Goal: Task Accomplishment & Management: Use online tool/utility

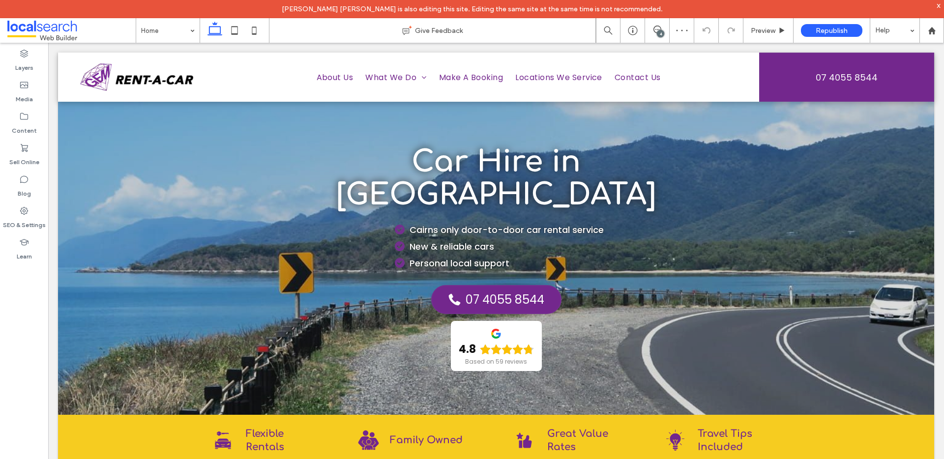
click at [658, 28] on icon at bounding box center [658, 30] width 8 height 8
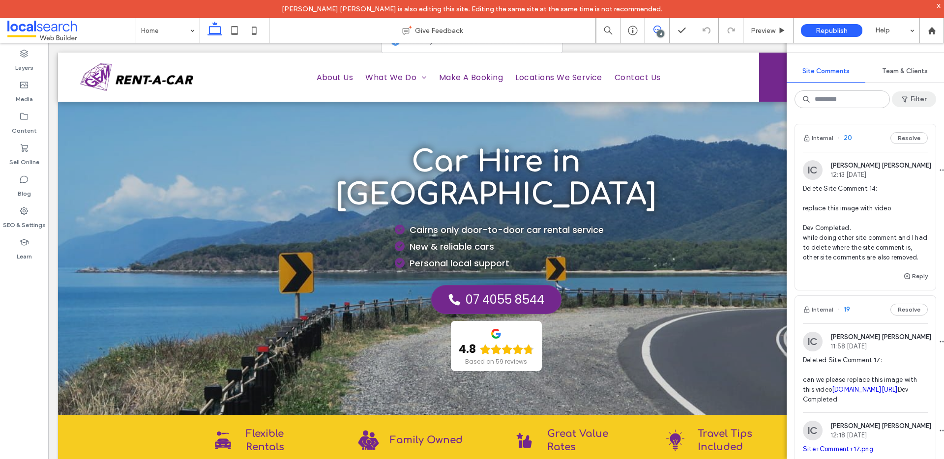
click at [919, 103] on button "Filter" at bounding box center [914, 99] width 44 height 16
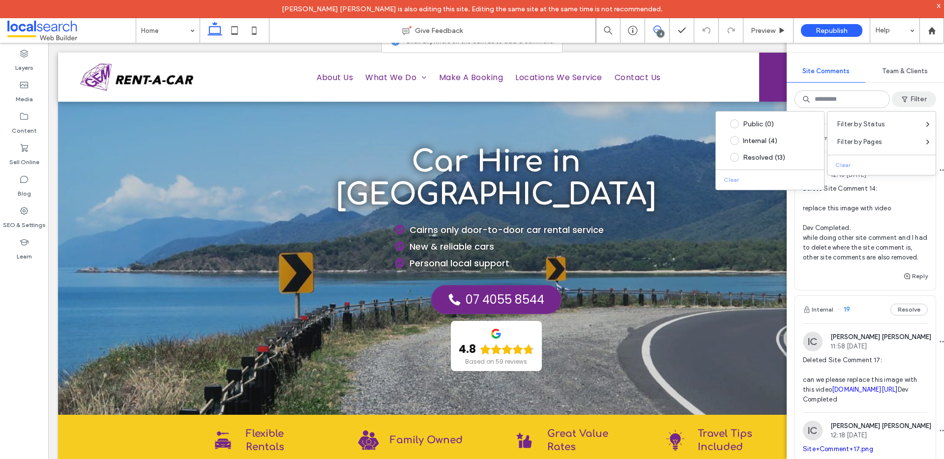
click at [936, 86] on div "Design Panel Site Comments Team & Clients Filter Internal 20 Resolve IC [PERSON…" at bounding box center [865, 242] width 157 height 435
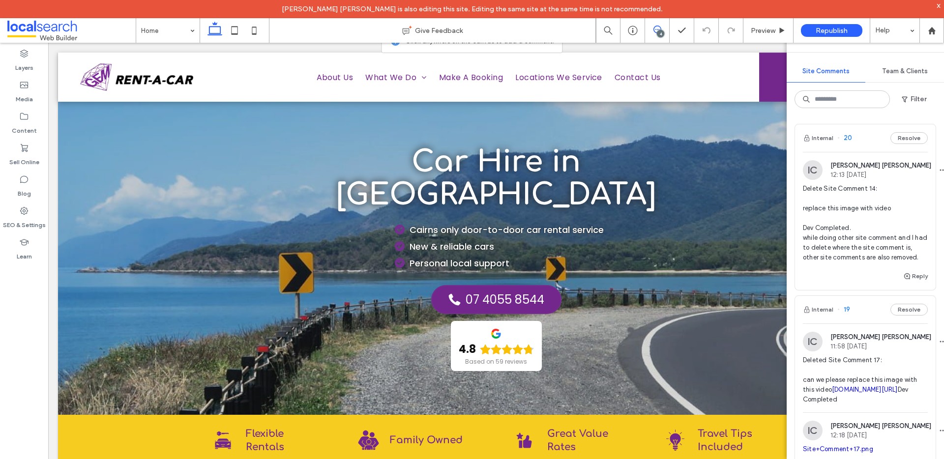
click at [862, 224] on span "Delete Site Comment 14: replace this image with video Dev Completed. while doin…" at bounding box center [865, 223] width 125 height 79
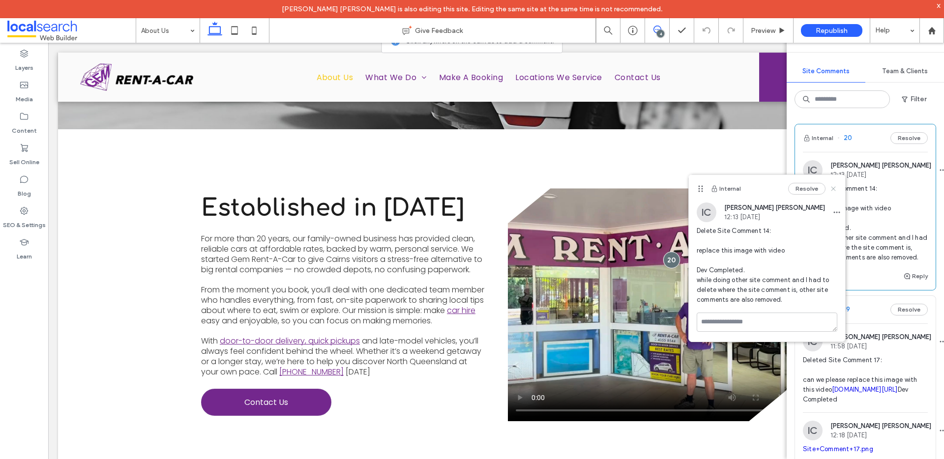
click at [835, 185] on icon at bounding box center [834, 189] width 8 height 8
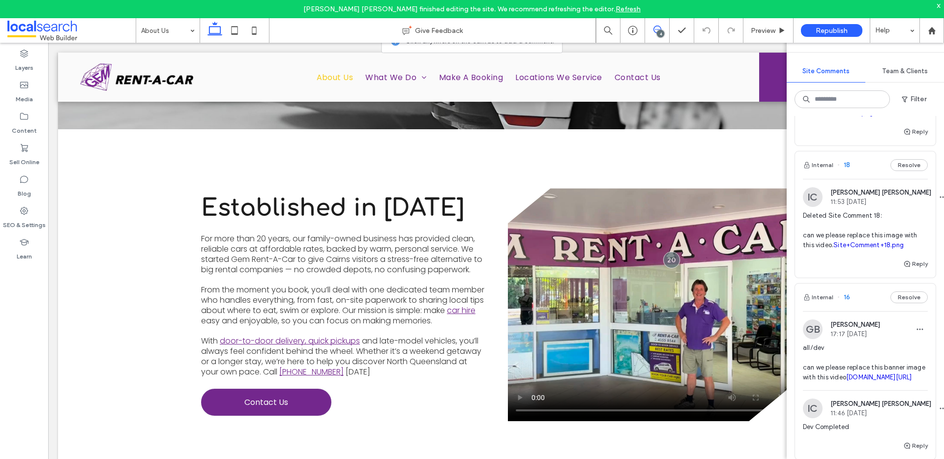
scroll to position [225, 0]
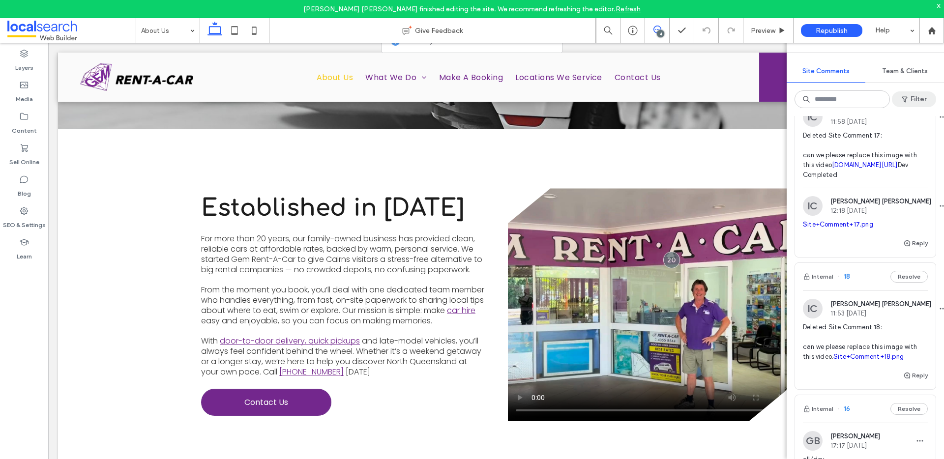
click at [915, 99] on button "Filter" at bounding box center [914, 99] width 44 height 16
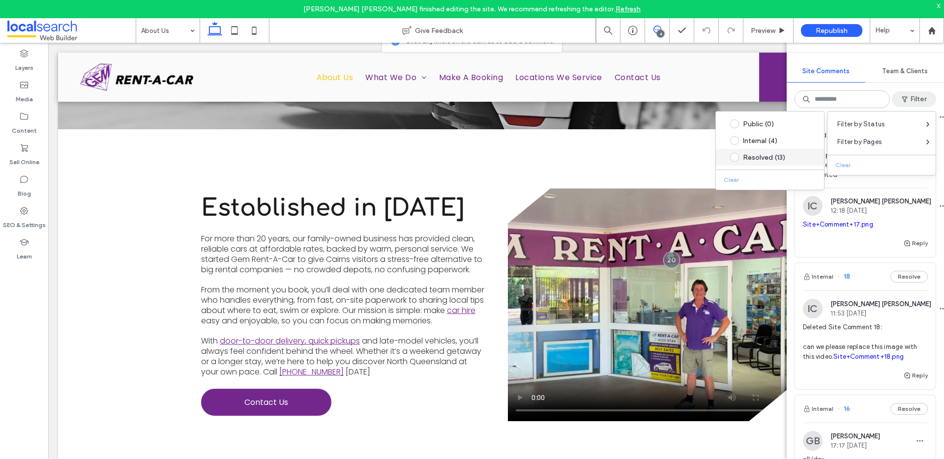
click at [767, 160] on div "Resolved (13)" at bounding box center [777, 157] width 69 height 8
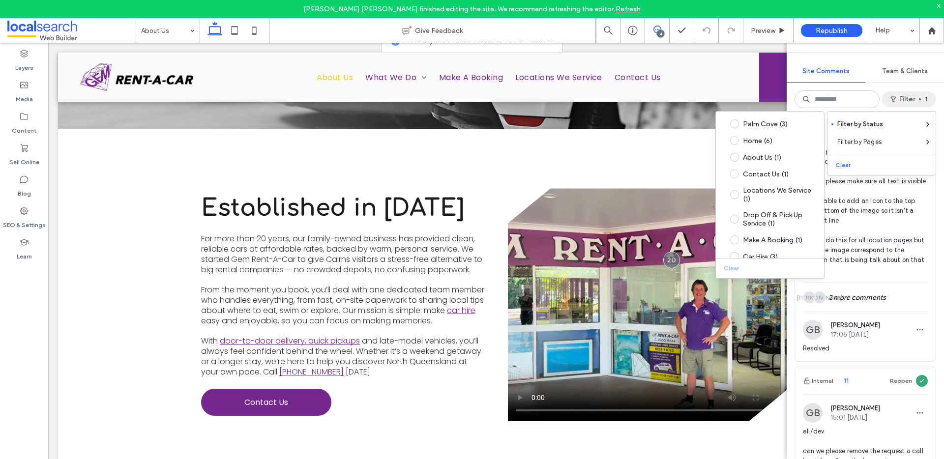
scroll to position [229, 0]
click at [930, 81] on div "Team & Clients" at bounding box center [904, 71] width 79 height 22
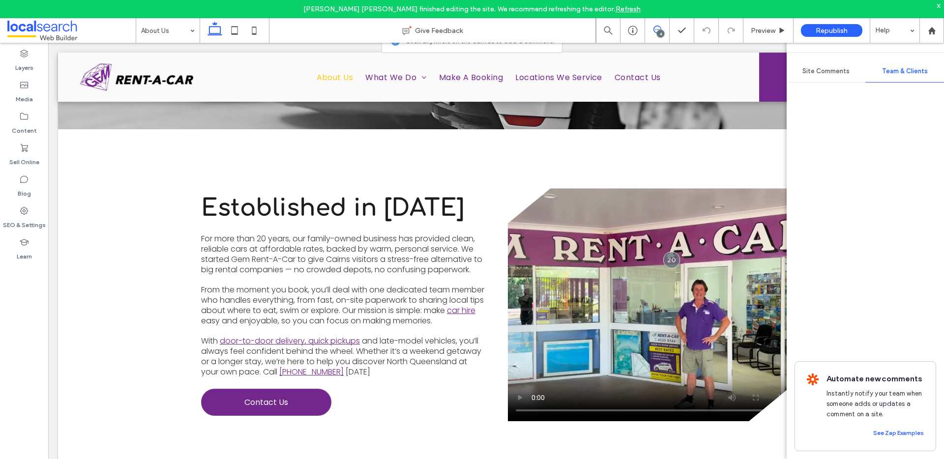
scroll to position [0, 0]
click at [829, 73] on span "Site Comments" at bounding box center [825, 71] width 47 height 8
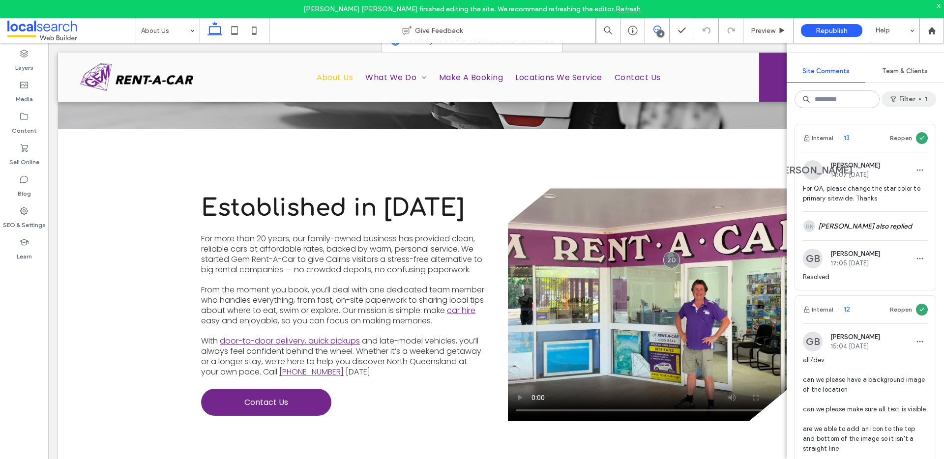
click at [910, 97] on button "Filter 1" at bounding box center [909, 99] width 55 height 16
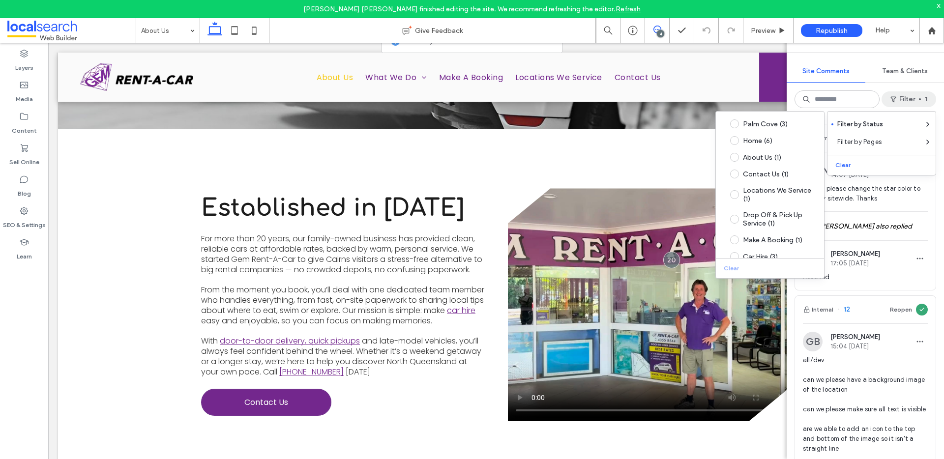
click at [872, 163] on div "Clear" at bounding box center [882, 163] width 108 height 16
click at [847, 163] on button "Clear" at bounding box center [844, 165] width 25 height 12
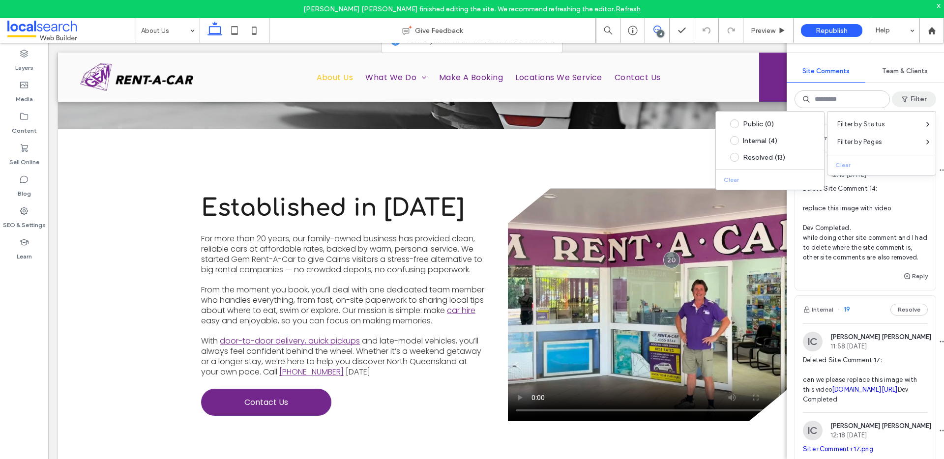
click at [897, 85] on div "Design Panel Site Comments Team & Clients Filter Internal 20 Resolve IC [PERSON…" at bounding box center [865, 242] width 157 height 435
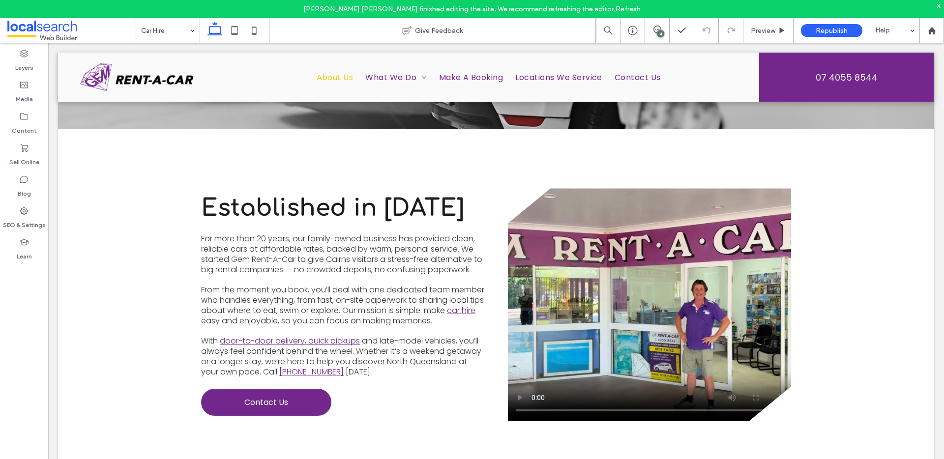
drag, startPoint x: 178, startPoint y: 89, endPoint x: 219, endPoint y: 92, distance: 40.9
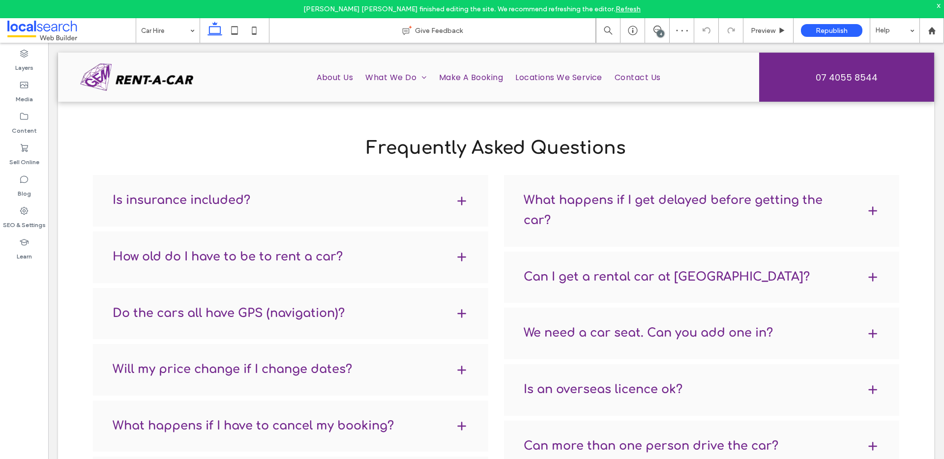
scroll to position [1262, 0]
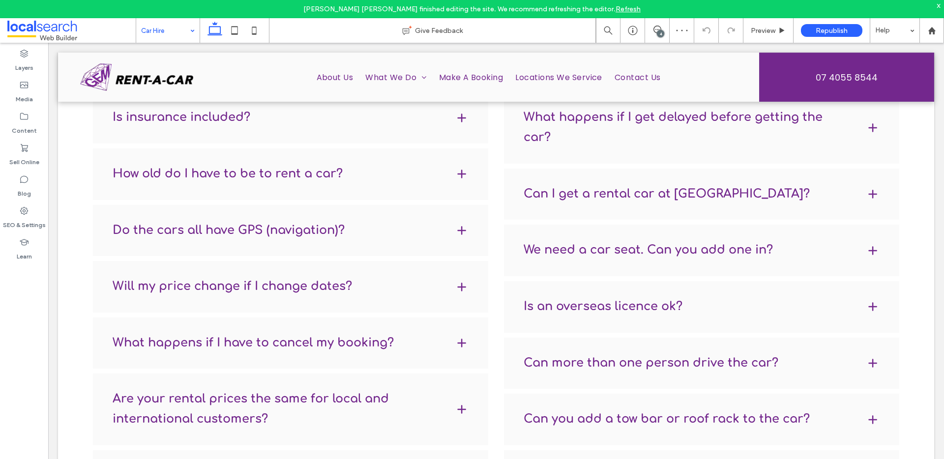
click at [167, 29] on input at bounding box center [165, 30] width 49 height 25
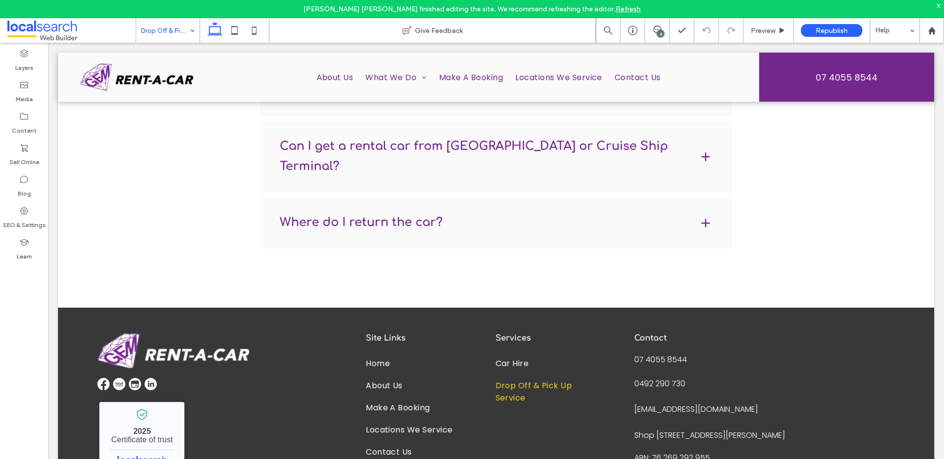
scroll to position [1333, 0]
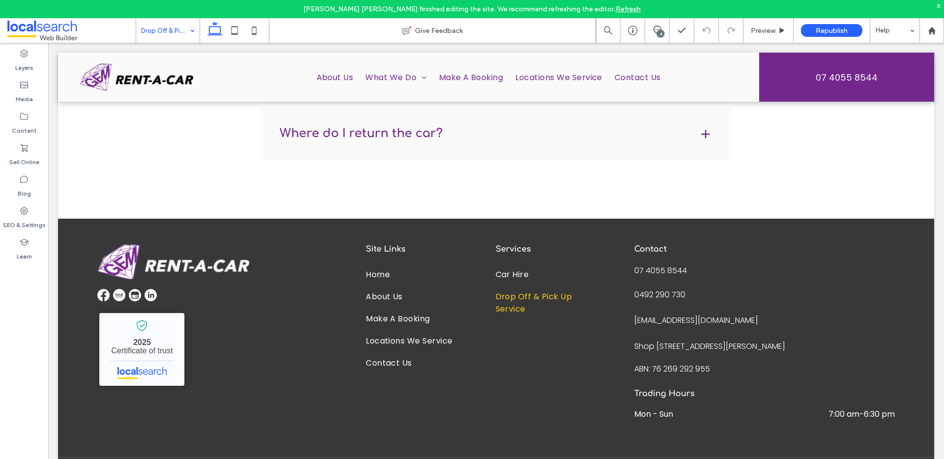
click at [176, 30] on input at bounding box center [165, 30] width 49 height 25
